Goal: Information Seeking & Learning: Check status

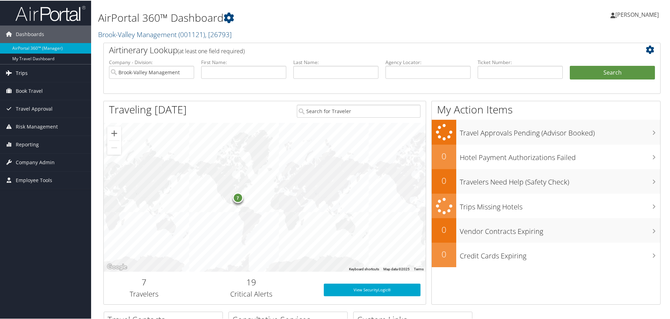
click at [41, 71] on link "Trips" at bounding box center [45, 73] width 91 height 18
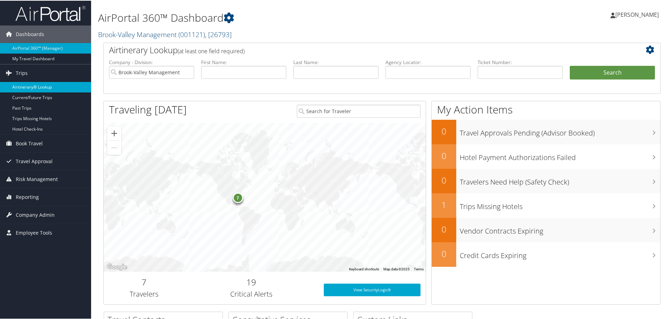
click at [40, 87] on link "Airtinerary® Lookup" at bounding box center [45, 86] width 91 height 11
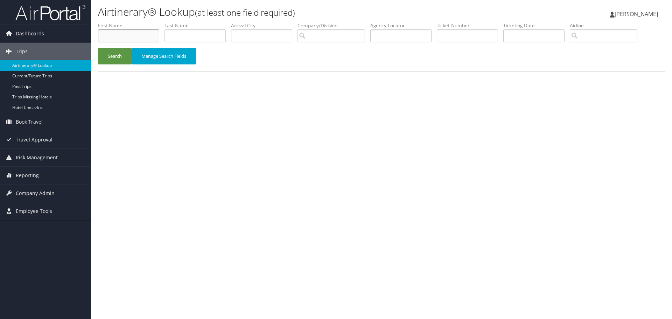
click at [122, 35] on input "text" at bounding box center [128, 35] width 61 height 13
type input "[PERSON_NAME]"
click at [98, 48] on button "Search" at bounding box center [115, 56] width 34 height 16
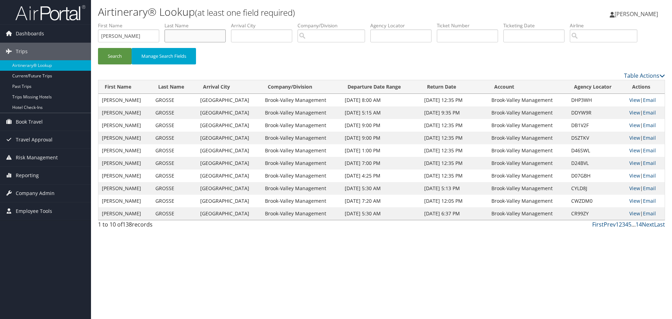
click at [179, 35] on input "text" at bounding box center [195, 35] width 61 height 13
type input "p"
click at [113, 55] on button "Search" at bounding box center [115, 56] width 34 height 16
